Goal: Task Accomplishment & Management: Manage account settings

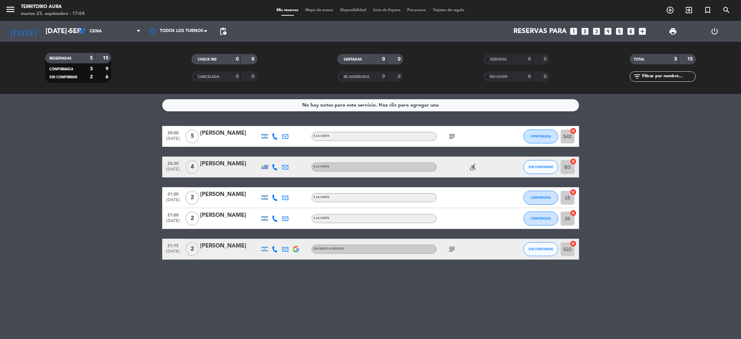
click at [310, 8] on span "Mapa de mesas" at bounding box center [319, 10] width 35 height 4
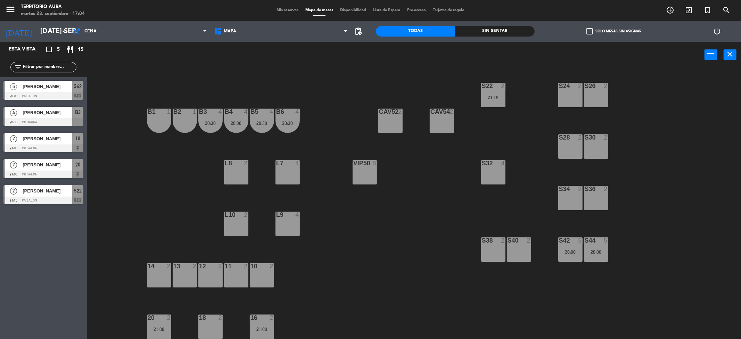
click at [286, 11] on span "Mis reservas" at bounding box center [287, 10] width 29 height 4
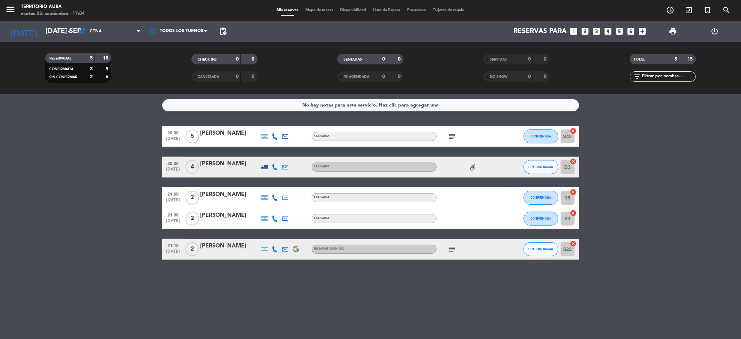
click at [450, 245] on icon "subject" at bounding box center [452, 249] width 8 height 8
click at [450, 135] on icon "subject" at bounding box center [452, 136] width 8 height 8
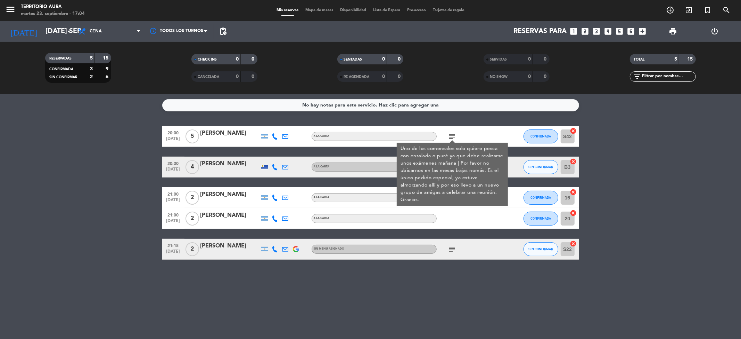
click at [454, 132] on icon "subject" at bounding box center [452, 136] width 8 height 8
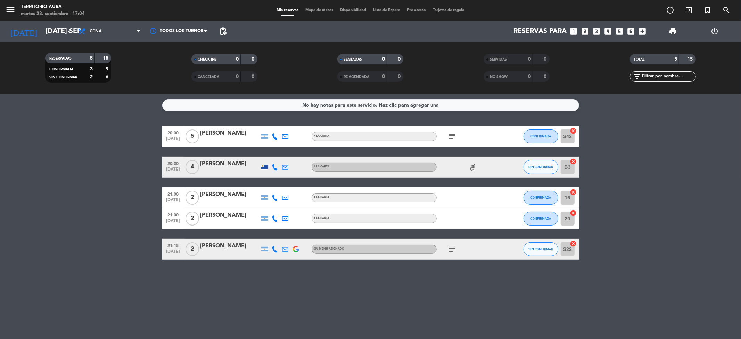
click at [322, 9] on span "Mapa de mesas" at bounding box center [319, 10] width 35 height 4
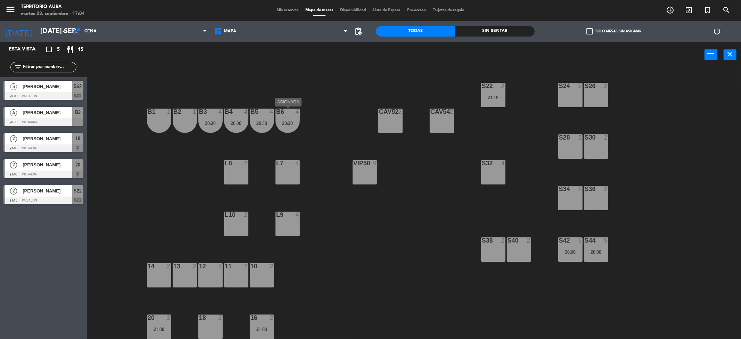
click at [286, 119] on div "B6 4 20:30" at bounding box center [288, 120] width 24 height 24
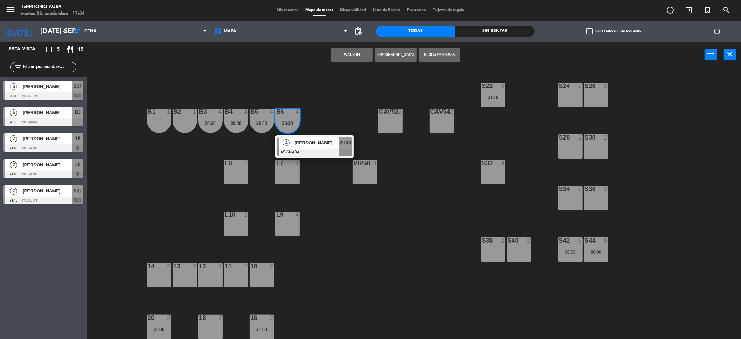
click at [296, 145] on span "[PERSON_NAME]" at bounding box center [317, 142] width 44 height 7
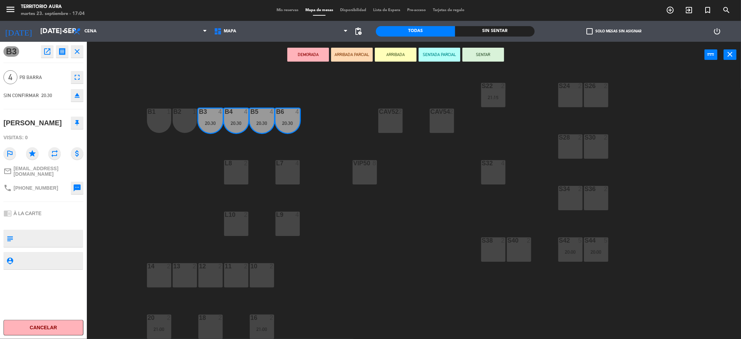
click at [288, 124] on div "20:30" at bounding box center [288, 123] width 24 height 5
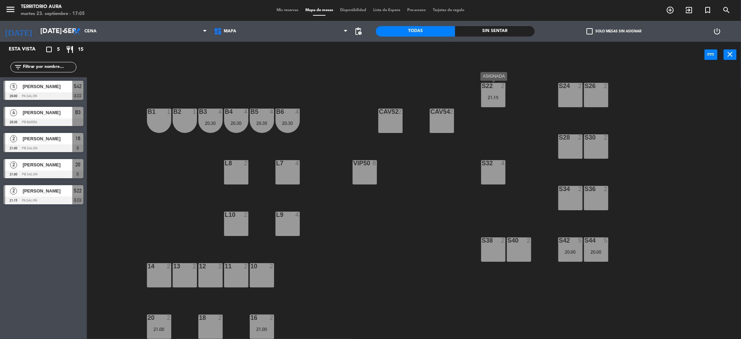
click at [487, 96] on div "21:15" at bounding box center [493, 97] width 24 height 5
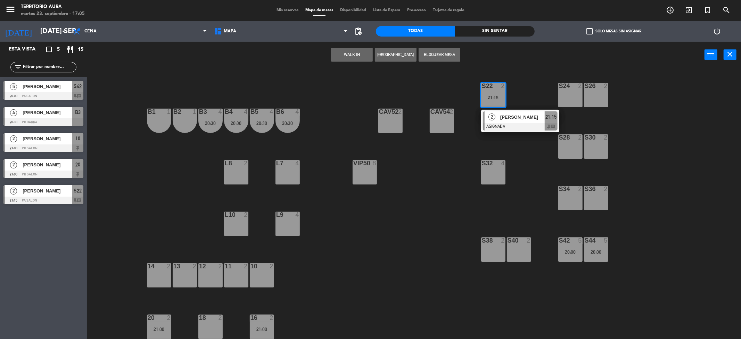
click at [592, 196] on div "S36 2" at bounding box center [596, 198] width 24 height 24
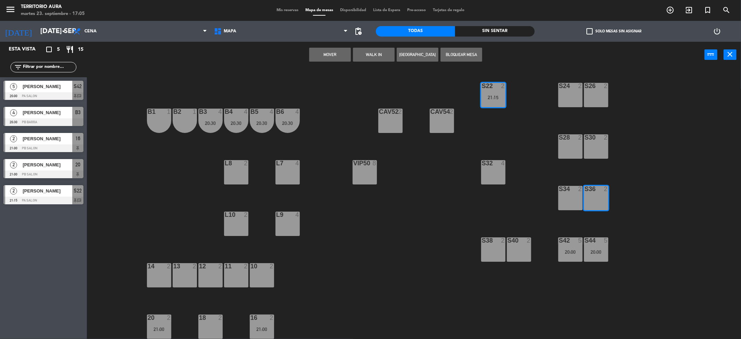
click at [333, 52] on button "Mover" at bounding box center [330, 55] width 42 height 14
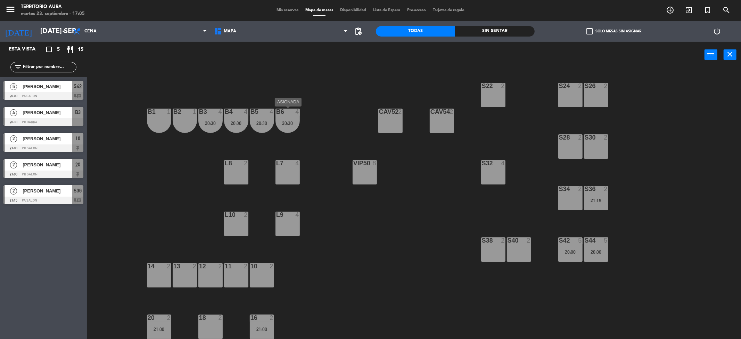
click at [296, 126] on div "B6 4 20:30" at bounding box center [288, 120] width 24 height 24
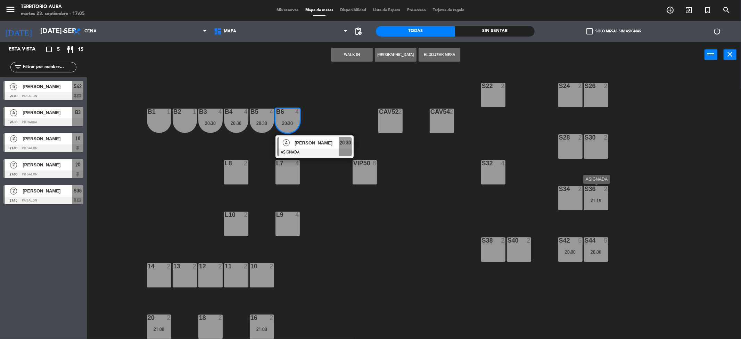
click at [604, 204] on div "S36 2 21:15" at bounding box center [596, 198] width 24 height 24
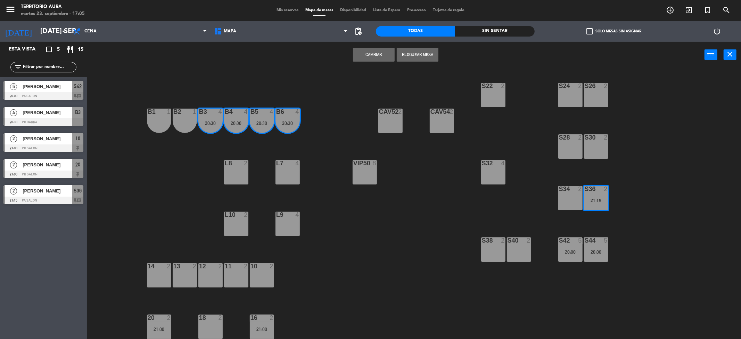
click at [359, 207] on div "S22 2 S24 2 S26 2 B3 4 20:30 B4 4 20:30 B5 4 20:30 B6 4 20:30 B1 1 B2 1 CAV52 2…" at bounding box center [417, 205] width 647 height 271
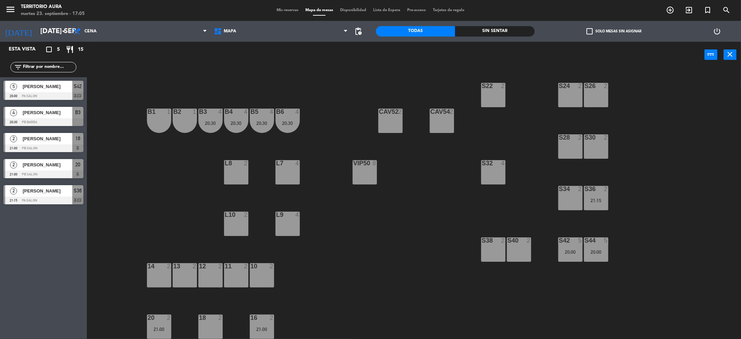
click at [573, 244] on div "S42 5" at bounding box center [571, 240] width 24 height 7
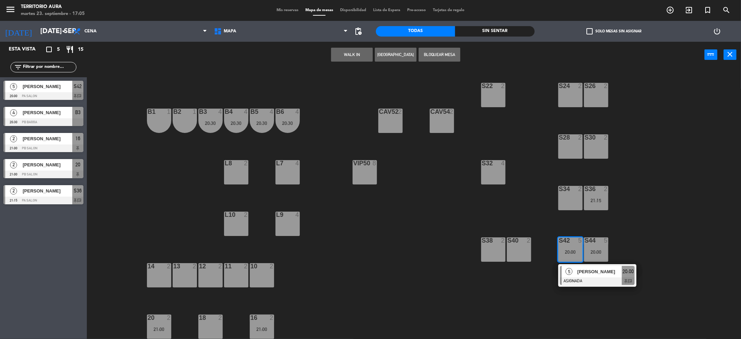
click at [575, 273] on div "5" at bounding box center [569, 271] width 15 height 11
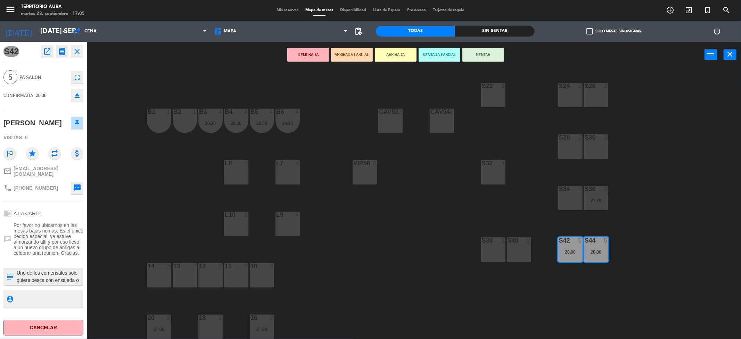
click at [585, 87] on div "S26" at bounding box center [585, 86] width 0 height 6
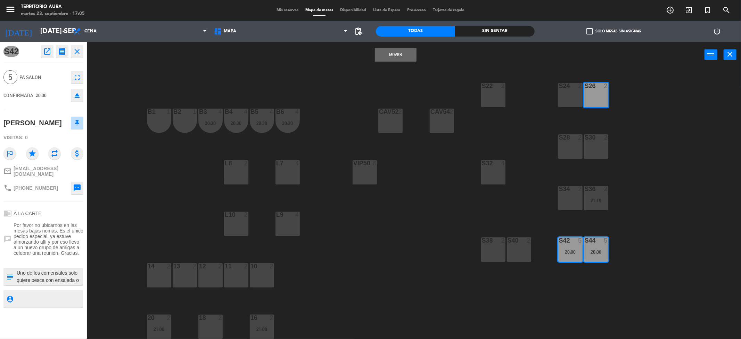
click at [573, 92] on div "S24 2" at bounding box center [571, 95] width 24 height 24
click at [491, 96] on div "S22 2" at bounding box center [493, 95] width 24 height 24
click at [407, 52] on button "Mover y Unir" at bounding box center [396, 55] width 42 height 14
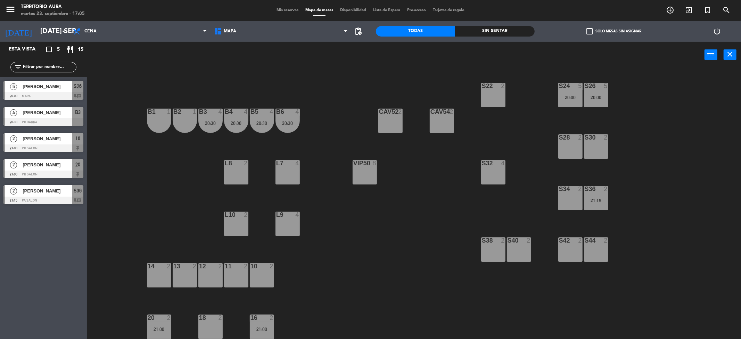
click at [491, 97] on div "S22 2" at bounding box center [493, 95] width 24 height 24
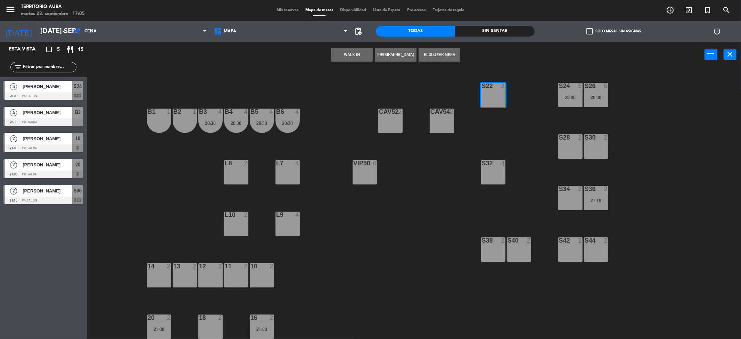
click at [453, 56] on button "Bloquear Mesa" at bounding box center [440, 55] width 42 height 14
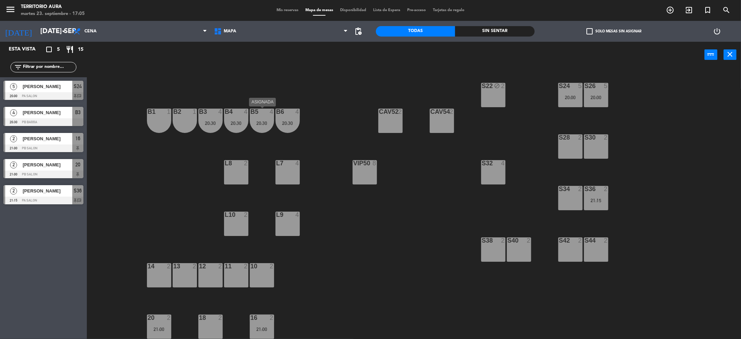
click at [259, 119] on div "B5 4 20:30" at bounding box center [262, 120] width 24 height 24
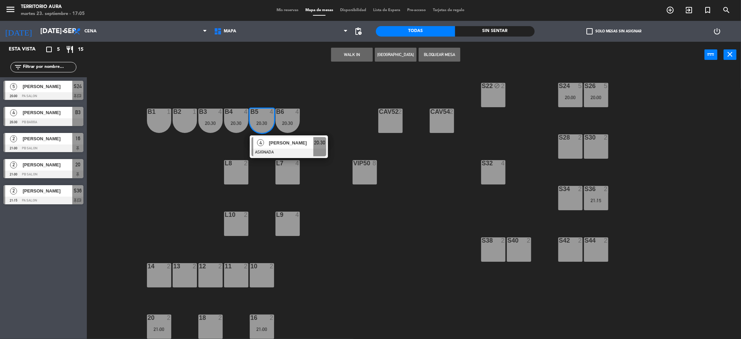
click at [273, 144] on span "[PERSON_NAME]" at bounding box center [291, 142] width 44 height 7
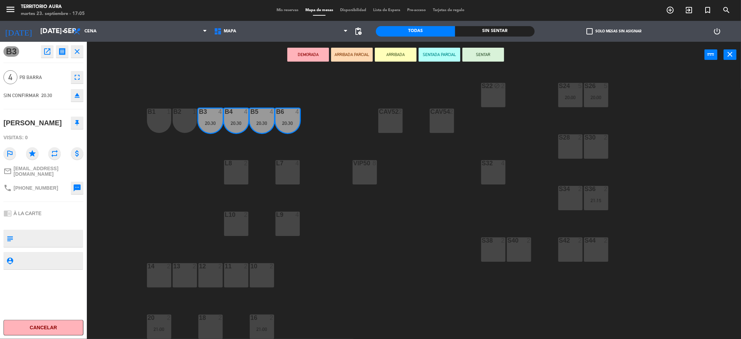
click at [511, 246] on div "S40 2" at bounding box center [519, 249] width 24 height 24
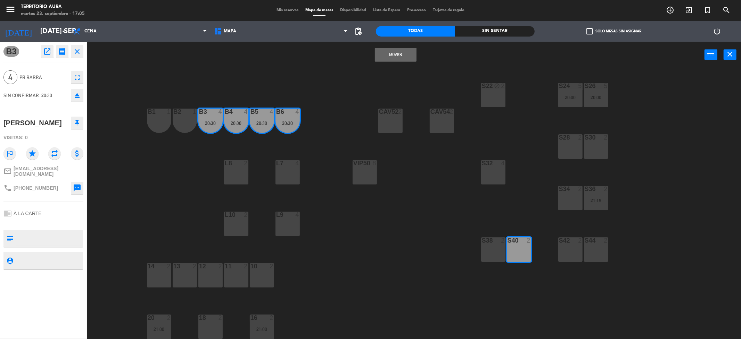
click at [498, 246] on div "S38 2" at bounding box center [493, 249] width 24 height 24
click at [396, 58] on button "Mover y Unir" at bounding box center [396, 55] width 42 height 14
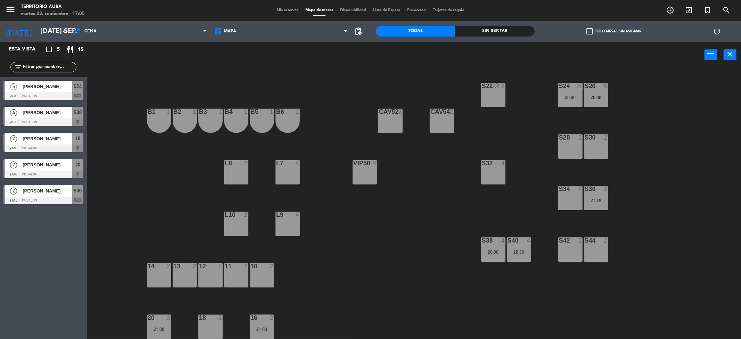
click at [294, 10] on span "Mis reservas" at bounding box center [287, 10] width 29 height 4
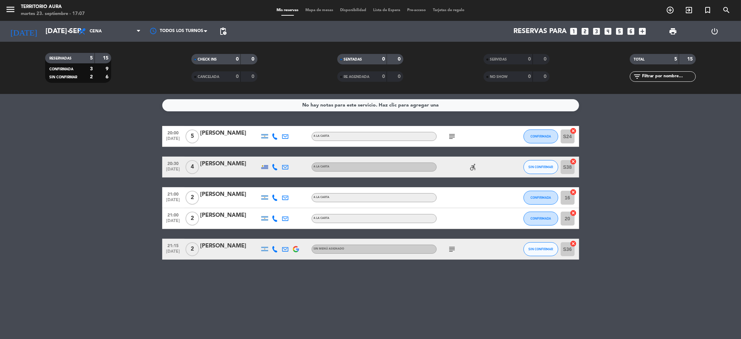
click at [469, 168] on icon "accessible_forward" at bounding box center [473, 167] width 8 height 8
click at [326, 11] on span "Mapa de mesas" at bounding box center [319, 10] width 35 height 4
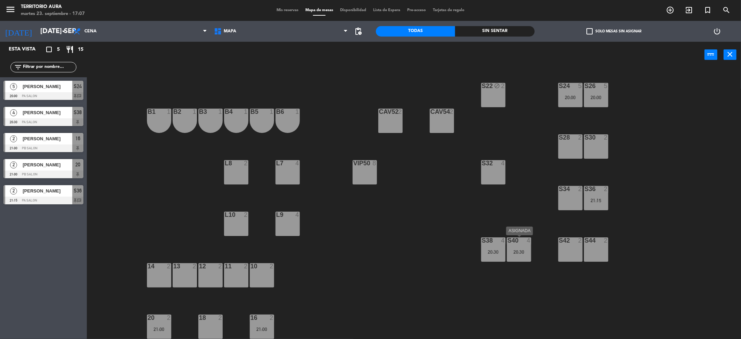
click at [520, 252] on div "20:30" at bounding box center [519, 251] width 24 height 5
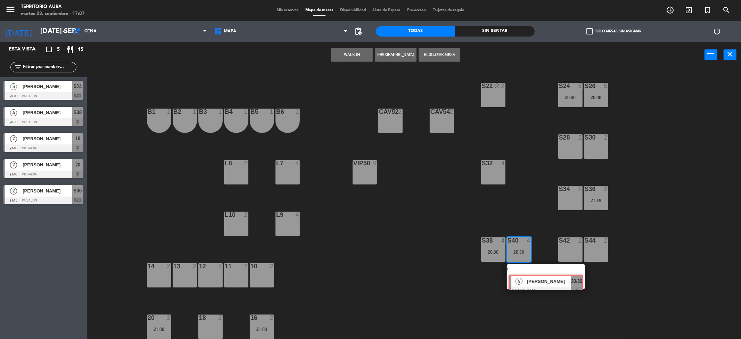
click at [533, 274] on div "4 [PERSON_NAME] ASIGNADA 20:30" at bounding box center [546, 276] width 89 height 25
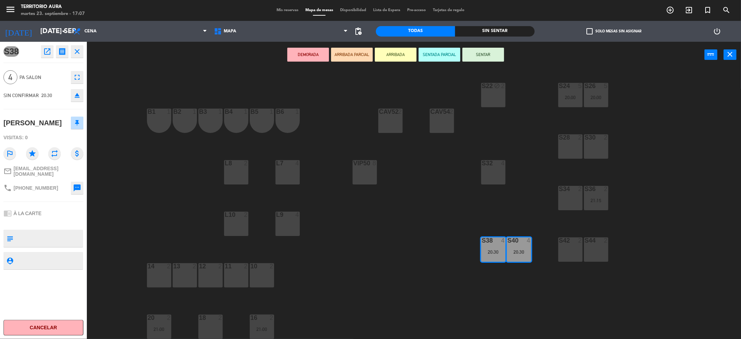
click at [284, 172] on div "L7 4" at bounding box center [288, 172] width 24 height 24
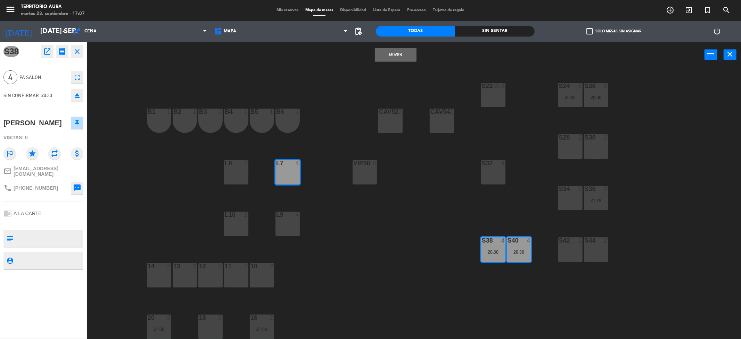
click at [390, 56] on button "Mover" at bounding box center [396, 55] width 42 height 14
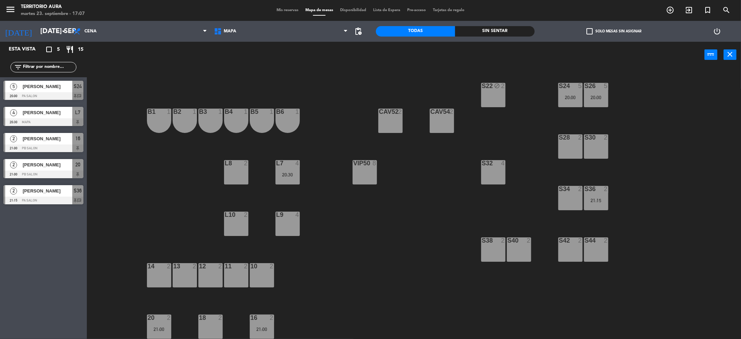
click at [286, 8] on span "Mis reservas" at bounding box center [287, 10] width 29 height 4
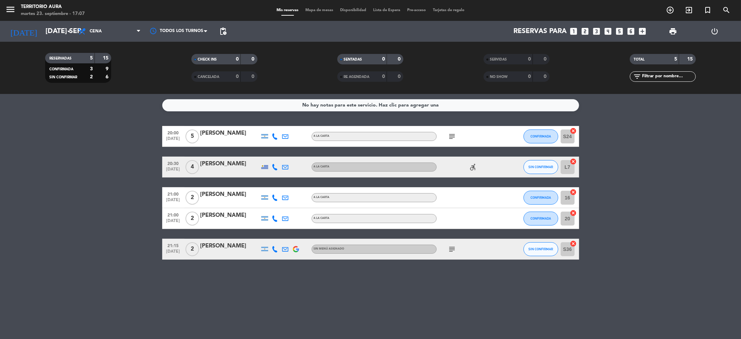
click at [450, 133] on icon "subject" at bounding box center [452, 136] width 8 height 8
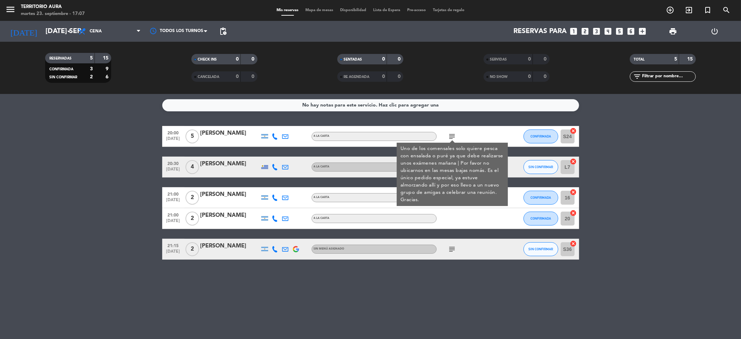
click at [273, 134] on icon at bounding box center [275, 136] width 6 height 6
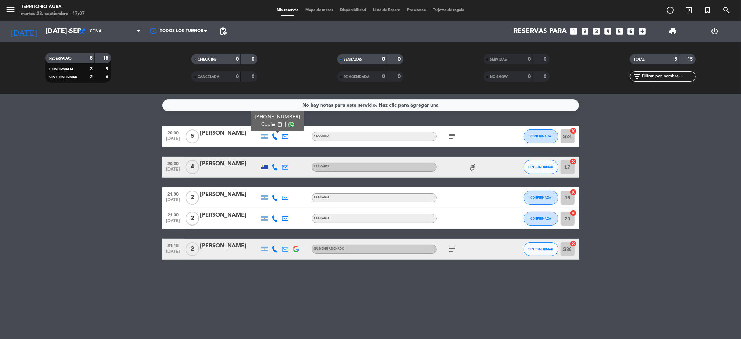
click at [268, 125] on span "Copiar" at bounding box center [268, 124] width 15 height 7
click at [58, 30] on input "[DATE] sep." at bounding box center [86, 31] width 88 height 15
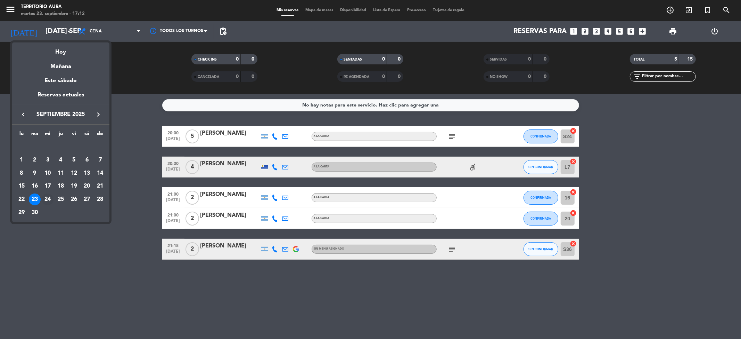
click at [46, 199] on div "24" at bounding box center [48, 199] width 12 height 12
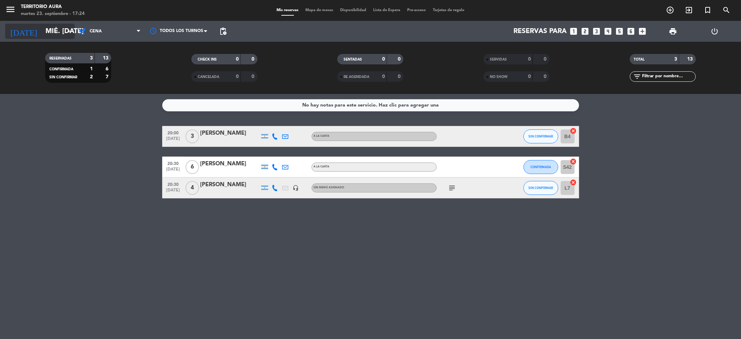
click at [57, 31] on input "mié. [DATE]" at bounding box center [86, 31] width 88 height 15
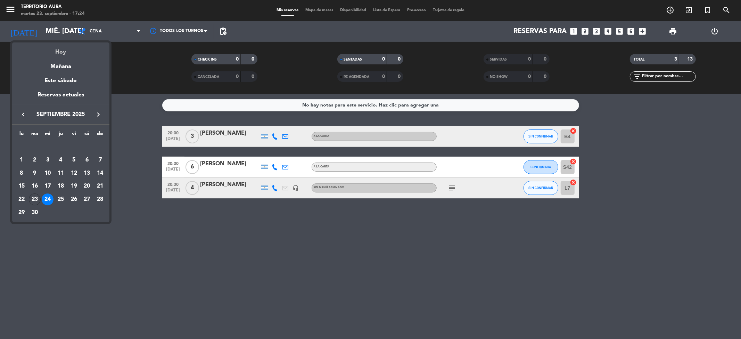
click at [68, 47] on div "Hoy" at bounding box center [60, 49] width 97 height 14
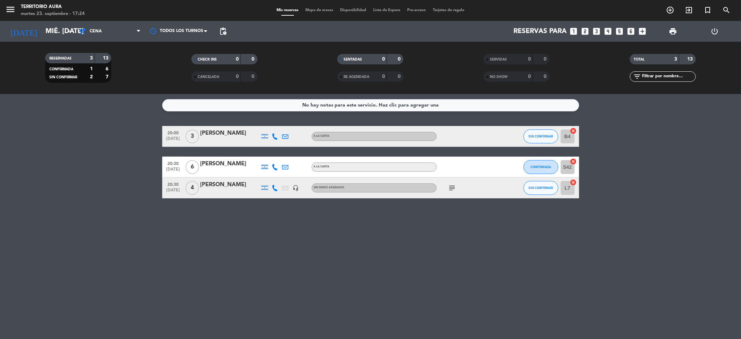
type input "[DATE] sep."
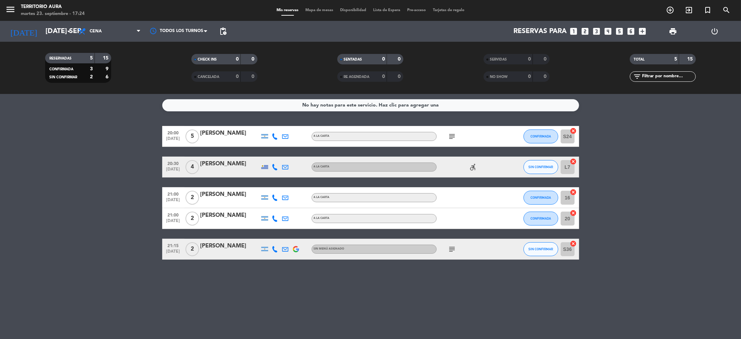
click at [274, 165] on icon at bounding box center [275, 167] width 6 height 6
click at [269, 156] on span "Copiar" at bounding box center [271, 154] width 15 height 7
click at [231, 169] on div at bounding box center [230, 172] width 59 height 6
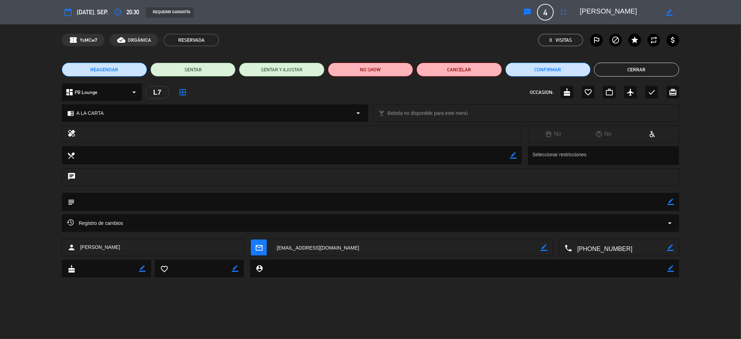
click at [653, 71] on button "Cerrar" at bounding box center [636, 70] width 85 height 14
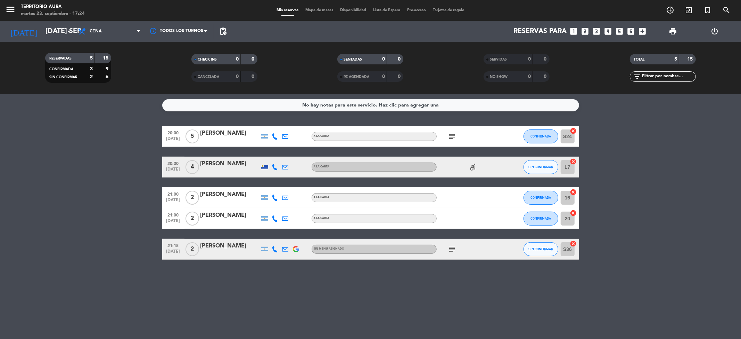
click at [279, 165] on div at bounding box center [275, 166] width 10 height 21
click at [277, 164] on icon at bounding box center [275, 167] width 6 height 6
click at [272, 154] on span "Copiar" at bounding box center [271, 154] width 15 height 7
click at [222, 161] on div "[PERSON_NAME]" at bounding box center [230, 163] width 59 height 9
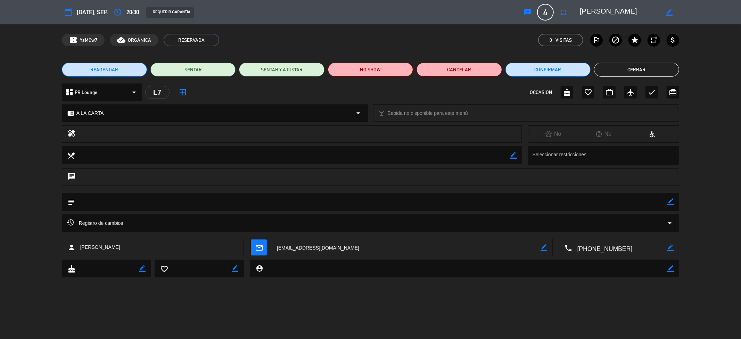
click at [637, 59] on div "REAGENDAR SENTAR SENTAR Y AJUSTAR NO SHOW Cancelar Confirmar Cerrar" at bounding box center [370, 70] width 741 height 28
click at [633, 70] on button "Cerrar" at bounding box center [636, 70] width 85 height 14
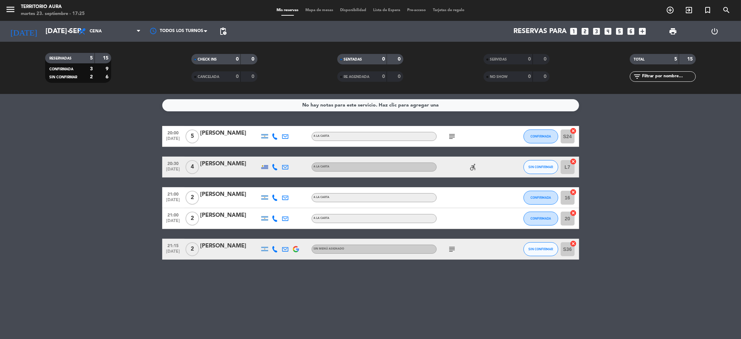
click at [281, 167] on div at bounding box center [285, 166] width 10 height 21
click at [285, 166] on icon at bounding box center [286, 167] width 6 height 6
click at [341, 155] on span "Copiar" at bounding box center [348, 154] width 15 height 7
click at [276, 196] on icon at bounding box center [275, 197] width 6 height 6
click at [270, 186] on span "Copiar" at bounding box center [270, 185] width 15 height 7
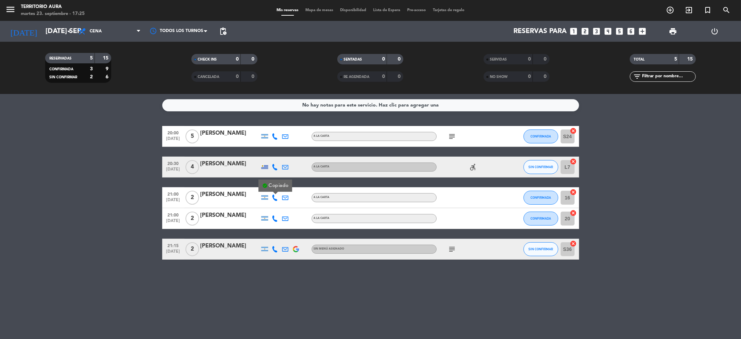
click at [252, 193] on div "[PERSON_NAME]" at bounding box center [230, 194] width 59 height 9
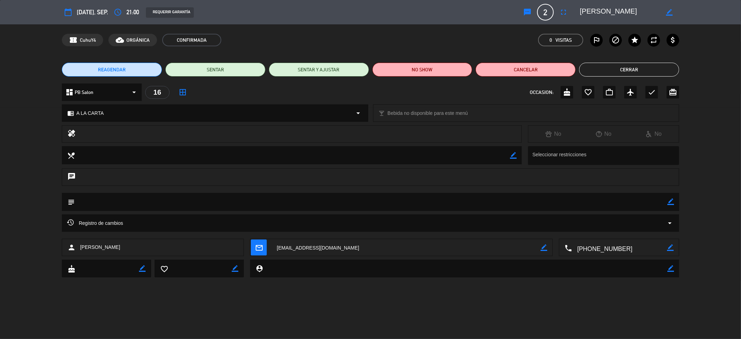
click at [600, 10] on textarea at bounding box center [620, 12] width 80 height 13
click at [602, 68] on button "Cerrar" at bounding box center [629, 70] width 100 height 14
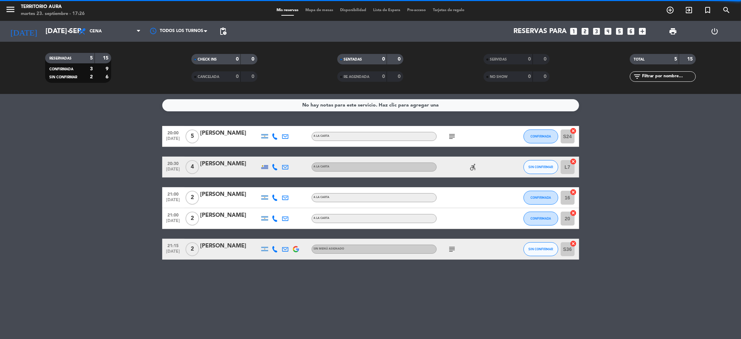
click at [274, 216] on icon at bounding box center [275, 218] width 6 height 6
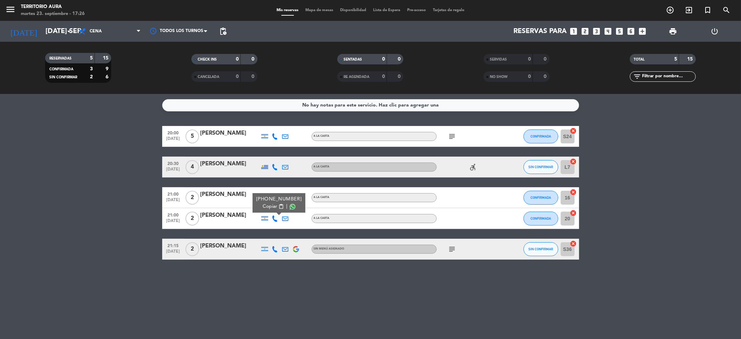
click at [270, 206] on span "Copiar" at bounding box center [270, 206] width 15 height 7
click at [230, 217] on div "[PERSON_NAME]" at bounding box center [230, 215] width 59 height 9
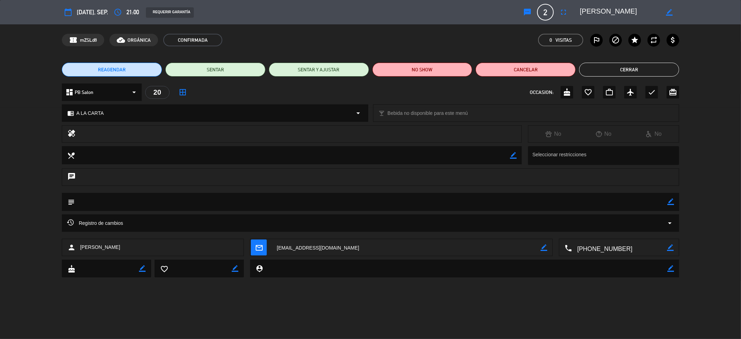
click at [671, 71] on button "Cerrar" at bounding box center [629, 70] width 100 height 14
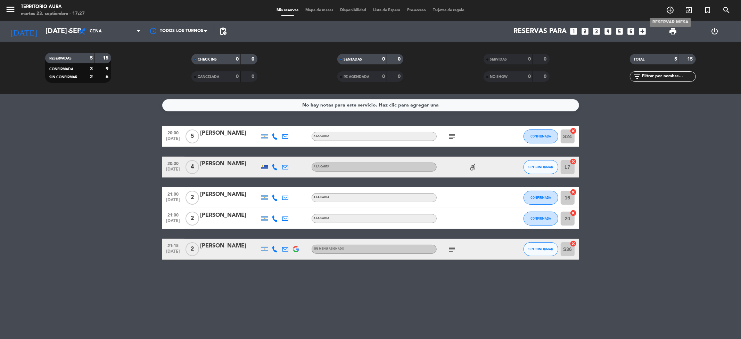
click at [670, 9] on icon "add_circle_outline" at bounding box center [670, 10] width 8 height 8
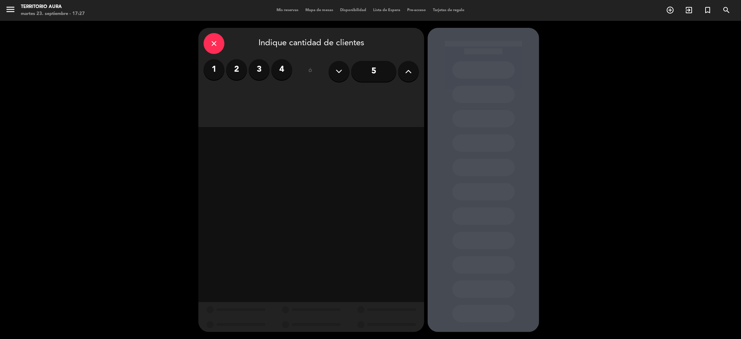
click at [235, 71] on label "2" at bounding box center [236, 69] width 21 height 21
click at [368, 93] on div "Cena" at bounding box center [365, 95] width 107 height 14
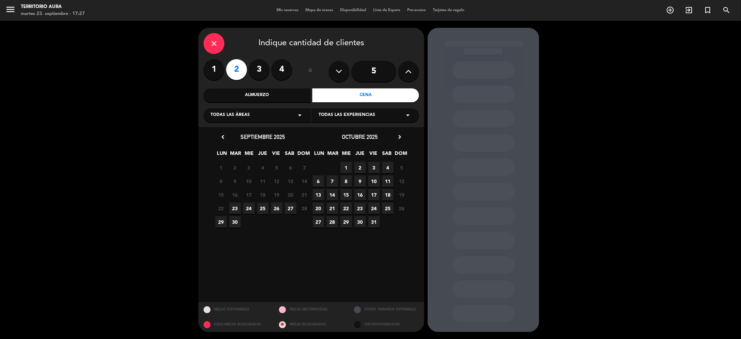
click at [246, 207] on span "24" at bounding box center [248, 207] width 11 height 11
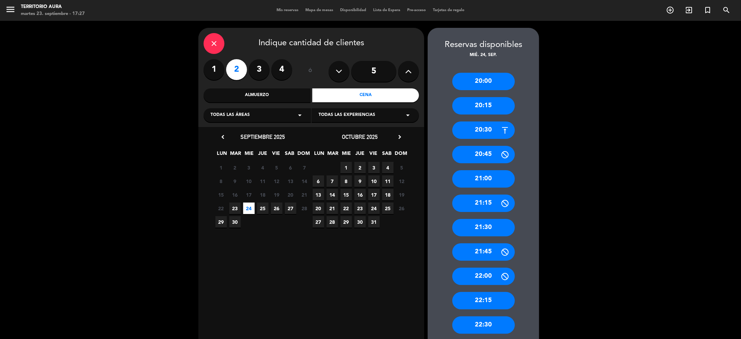
click at [473, 131] on div "20:30" at bounding box center [484, 129] width 63 height 17
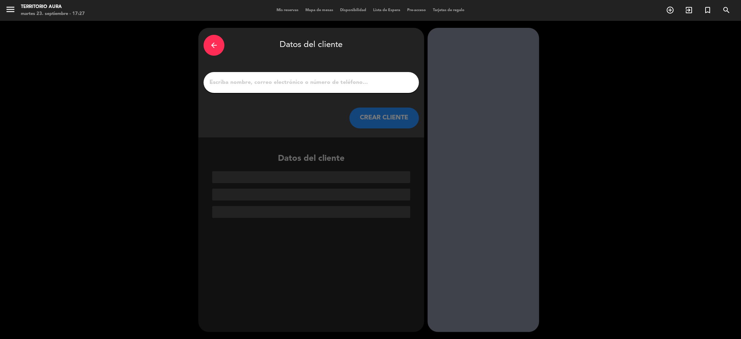
click at [355, 81] on input "1" at bounding box center [311, 83] width 205 height 10
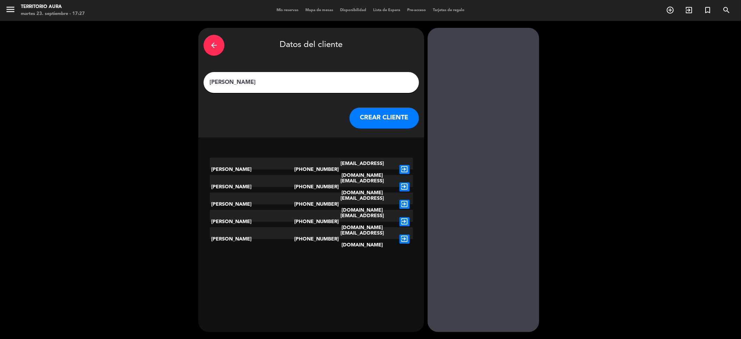
type input "[PERSON_NAME]"
click at [409, 200] on icon "exit_to_app" at bounding box center [405, 204] width 10 height 9
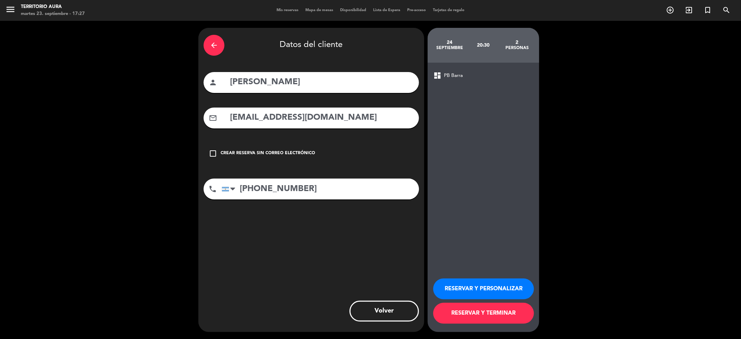
click at [485, 284] on button "RESERVAR Y PERSONALIZAR" at bounding box center [483, 288] width 101 height 21
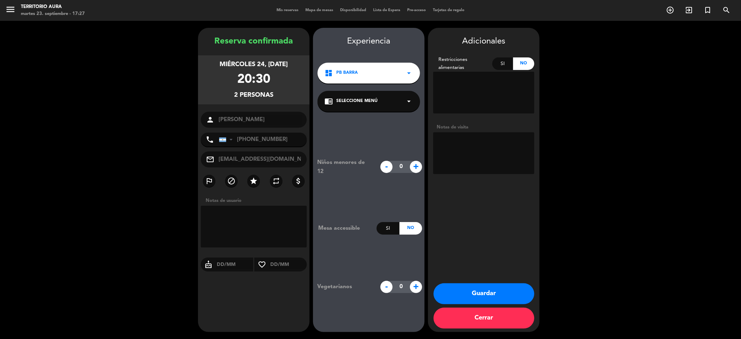
click at [490, 150] on textarea at bounding box center [483, 153] width 101 height 42
type textarea "Fede"
click at [478, 287] on button "Guardar" at bounding box center [484, 293] width 101 height 21
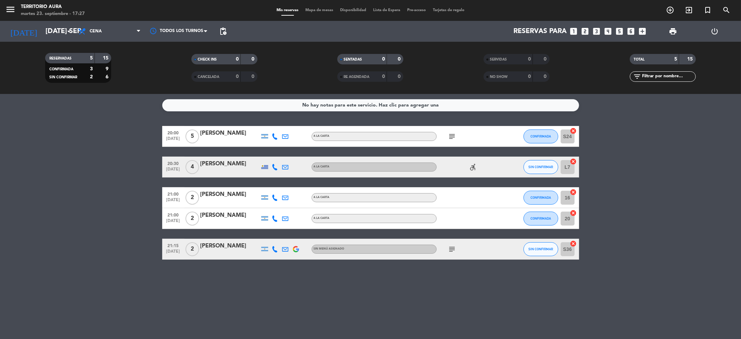
click at [224, 215] on div "[PERSON_NAME]" at bounding box center [230, 215] width 59 height 9
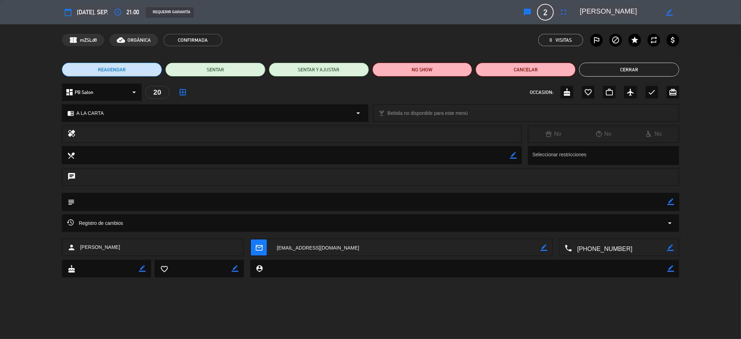
click at [614, 14] on textarea at bounding box center [620, 12] width 80 height 13
click at [608, 70] on button "Cerrar" at bounding box center [629, 70] width 100 height 14
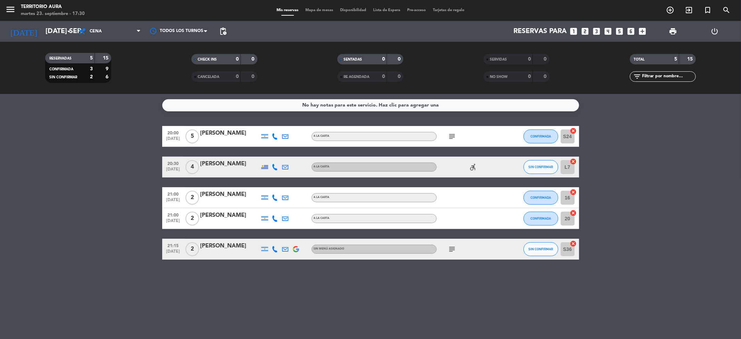
click at [273, 248] on icon at bounding box center [275, 249] width 6 height 6
click at [266, 237] on span "Copiar" at bounding box center [270, 236] width 15 height 7
click at [452, 249] on icon "subject" at bounding box center [452, 249] width 8 height 8
click at [224, 254] on div at bounding box center [230, 254] width 59 height 6
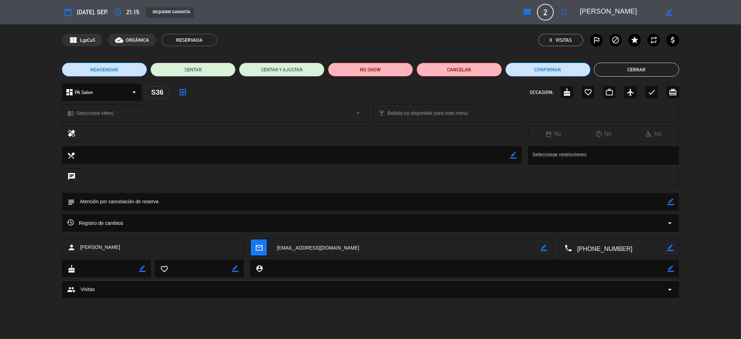
click at [603, 6] on textarea at bounding box center [620, 12] width 80 height 13
click at [604, 7] on textarea at bounding box center [620, 12] width 80 height 13
click at [604, 8] on textarea at bounding box center [620, 12] width 80 height 13
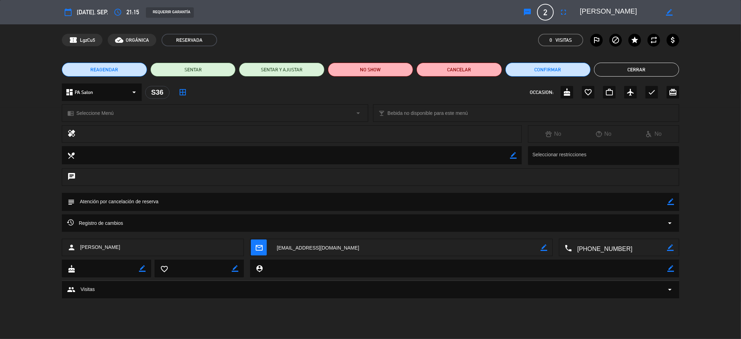
click at [604, 8] on textarea at bounding box center [620, 12] width 80 height 13
click at [606, 74] on button "Cerrar" at bounding box center [636, 70] width 85 height 14
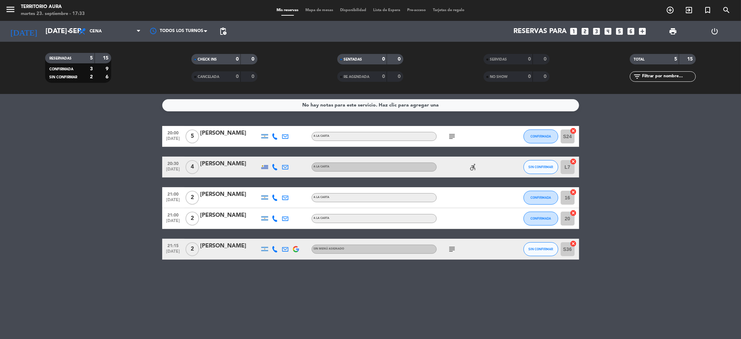
click at [79, 153] on bookings-row "20:00 [DATE] 5 [PERSON_NAME] A [PERSON_NAME] subject CONFIRMADA S24 cancel 20:3…" at bounding box center [370, 192] width 741 height 133
click at [230, 166] on div "[PERSON_NAME]" at bounding box center [230, 163] width 59 height 9
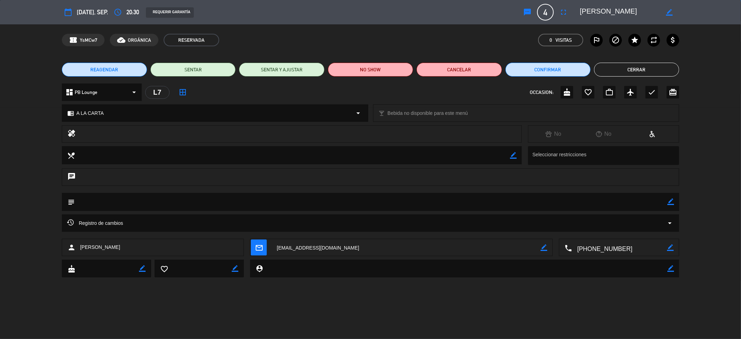
click at [599, 14] on textarea at bounding box center [620, 12] width 80 height 13
click at [630, 68] on button "Cerrar" at bounding box center [636, 70] width 85 height 14
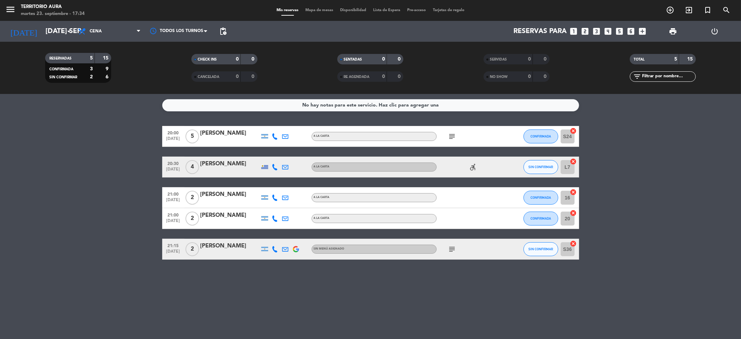
click at [265, 300] on div "No hay notas para este servicio. Haz clic para agregar una 20:00 [DATE] 5 [PERS…" at bounding box center [370, 216] width 741 height 245
click at [296, 292] on div "No hay notas para este servicio. Haz clic para agregar una 20:00 [DATE] 5 [PERS…" at bounding box center [370, 216] width 741 height 245
